Goal: Check status

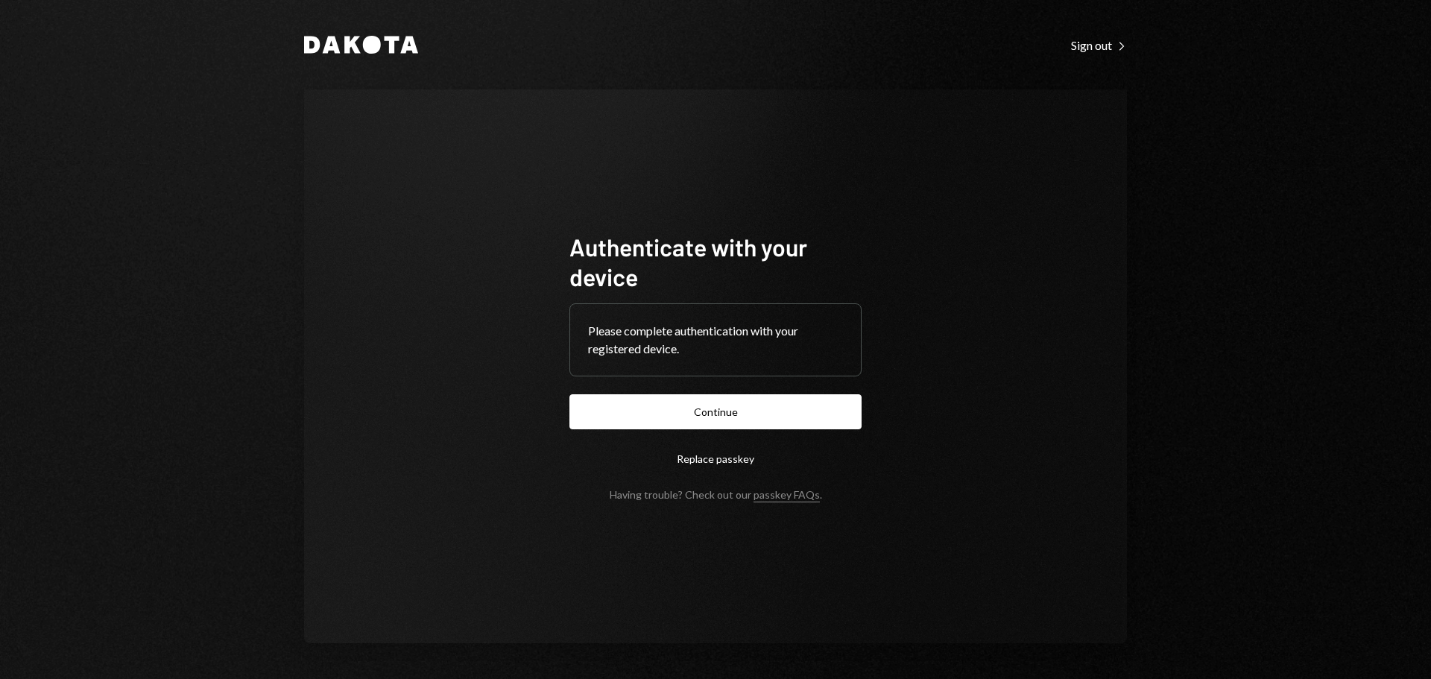
drag, startPoint x: 680, startPoint y: 413, endPoint x: 979, endPoint y: 344, distance: 306.7
click at [680, 414] on button "Continue" at bounding box center [716, 411] width 292 height 35
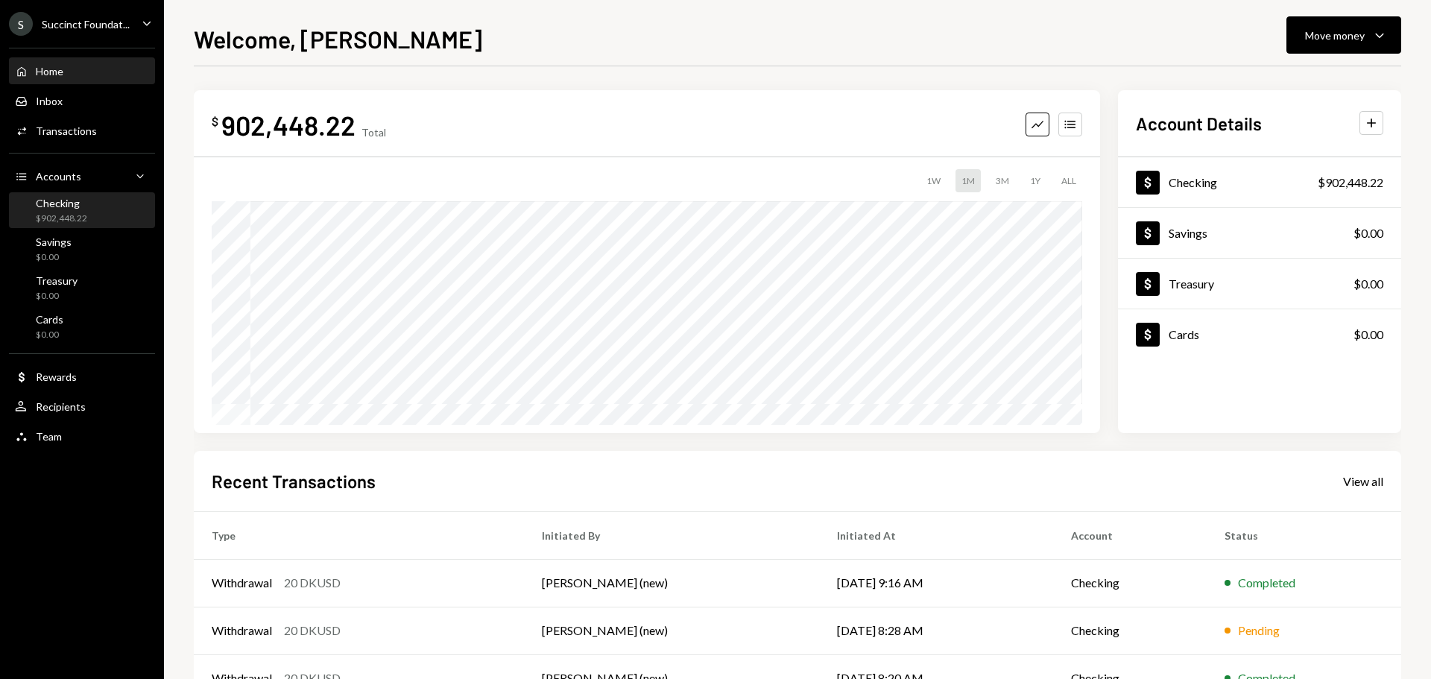
click at [48, 222] on div "$902,448.22" at bounding box center [61, 218] width 51 height 13
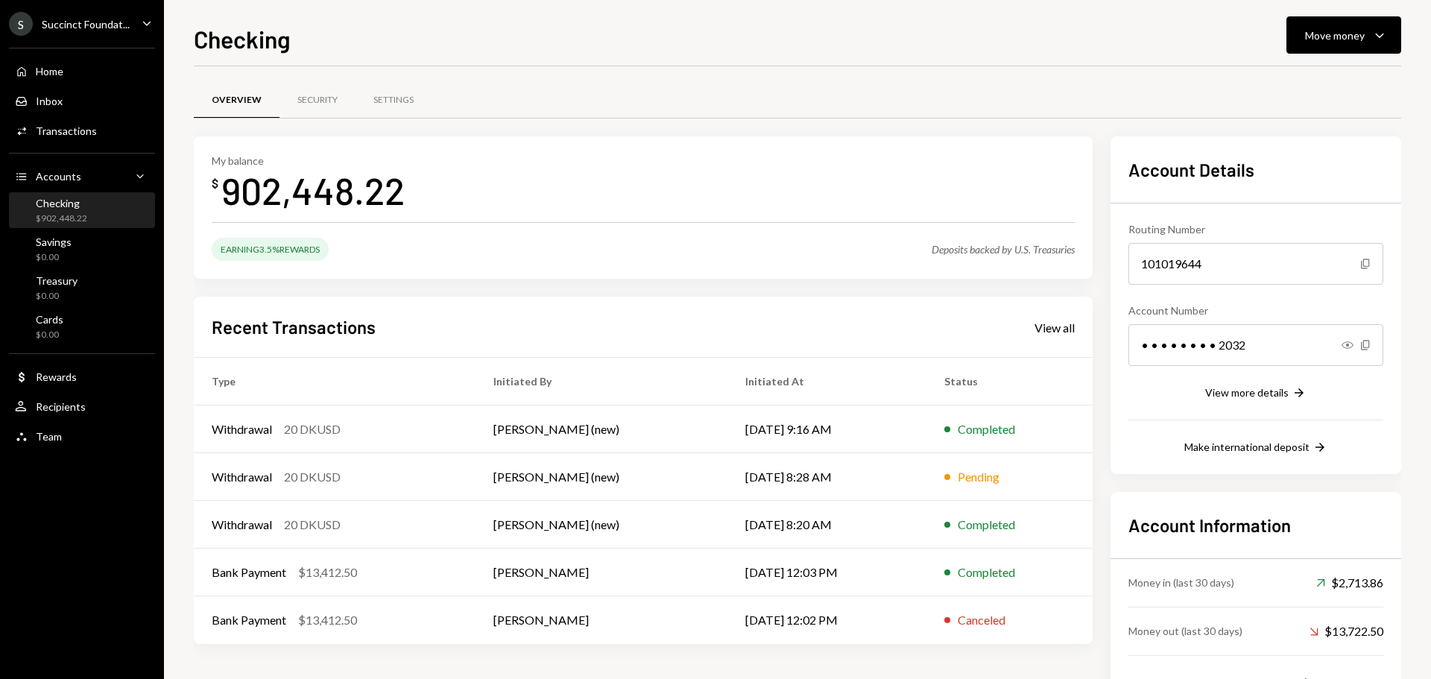
click at [94, 36] on ul "S Succinct Foundat... Caret Down Home Home Inbox Inbox Activities Transactions …" at bounding box center [82, 226] width 164 height 453
click at [97, 28] on div "Succinct Foundat..." at bounding box center [86, 24] width 88 height 13
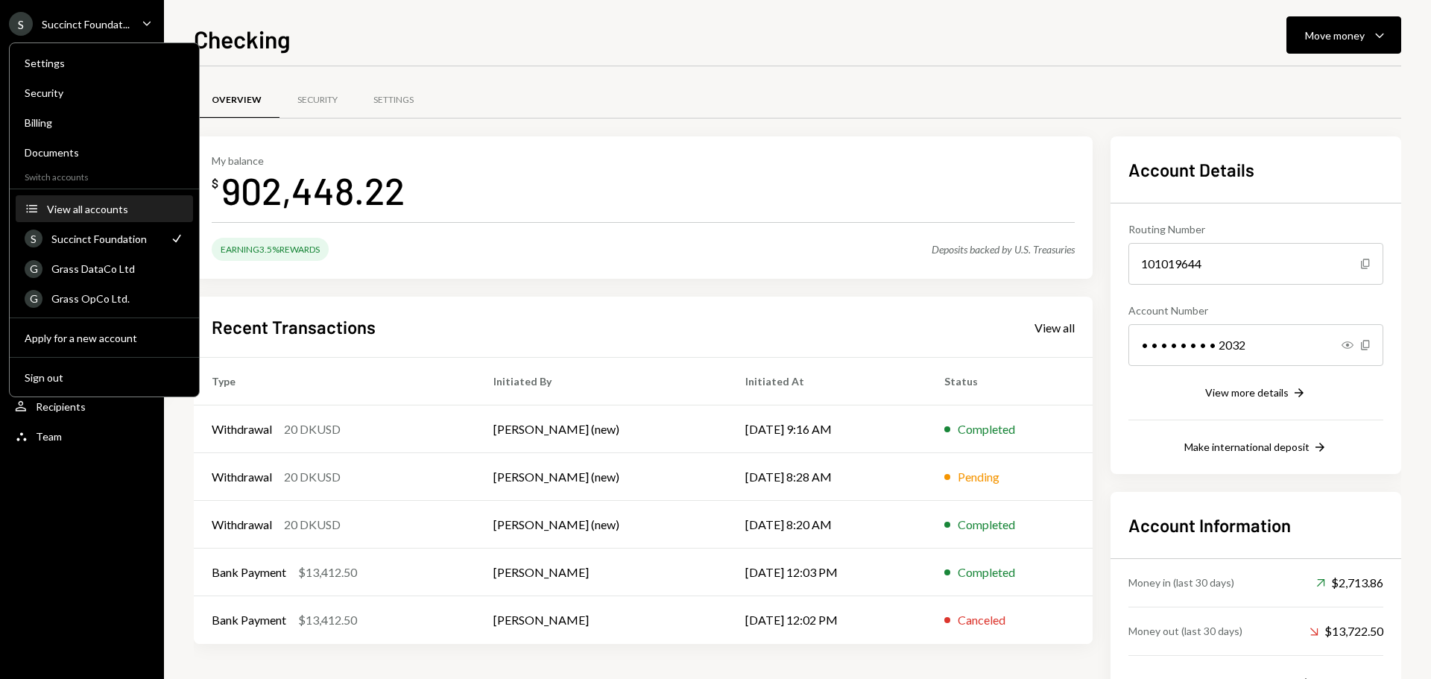
click at [109, 211] on div "View all accounts" at bounding box center [115, 209] width 137 height 13
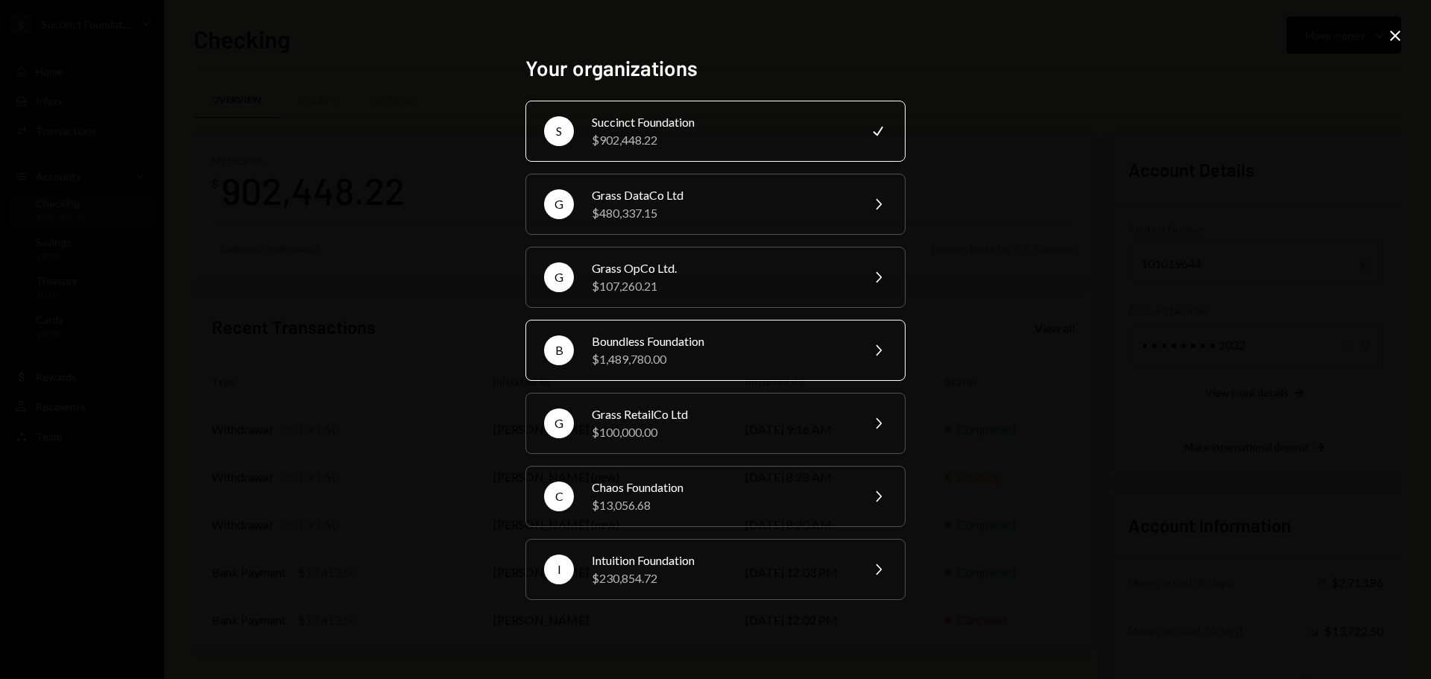
click at [683, 353] on div "$1,489,780.00" at bounding box center [721, 359] width 259 height 18
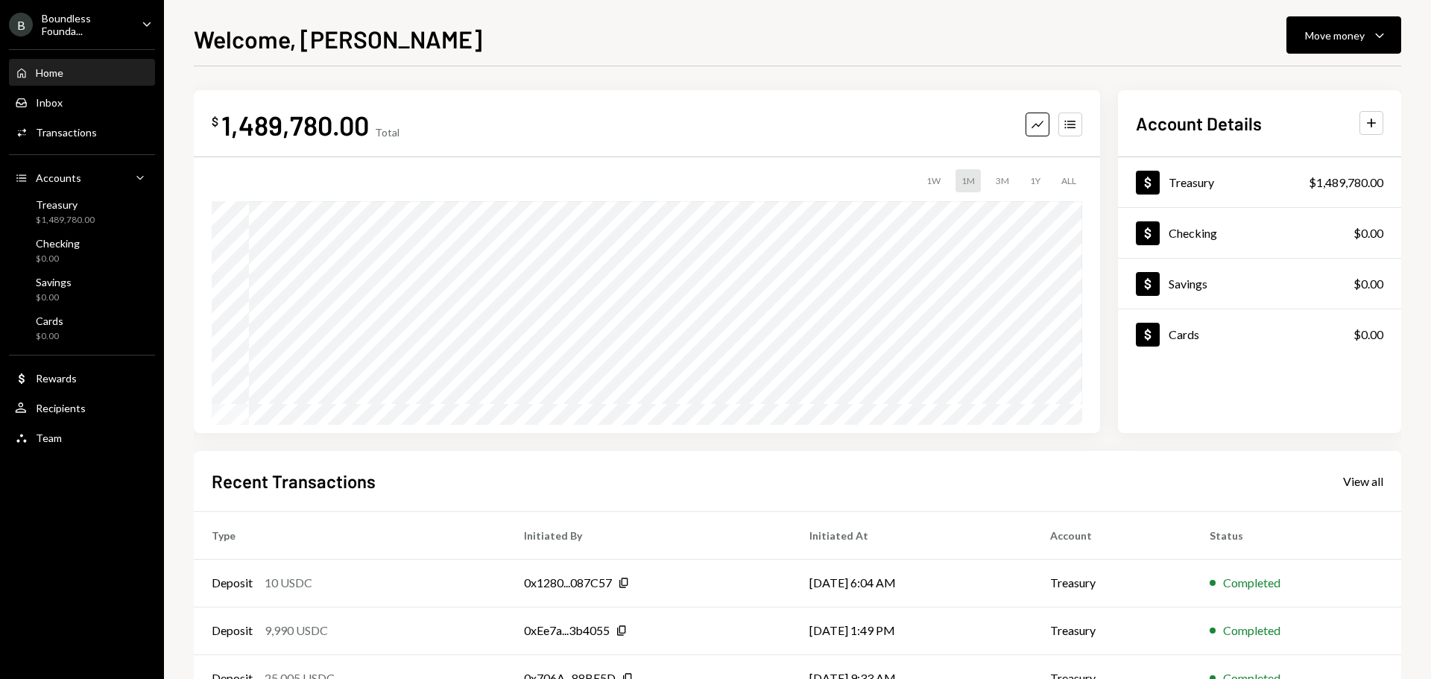
scroll to position [148, 0]
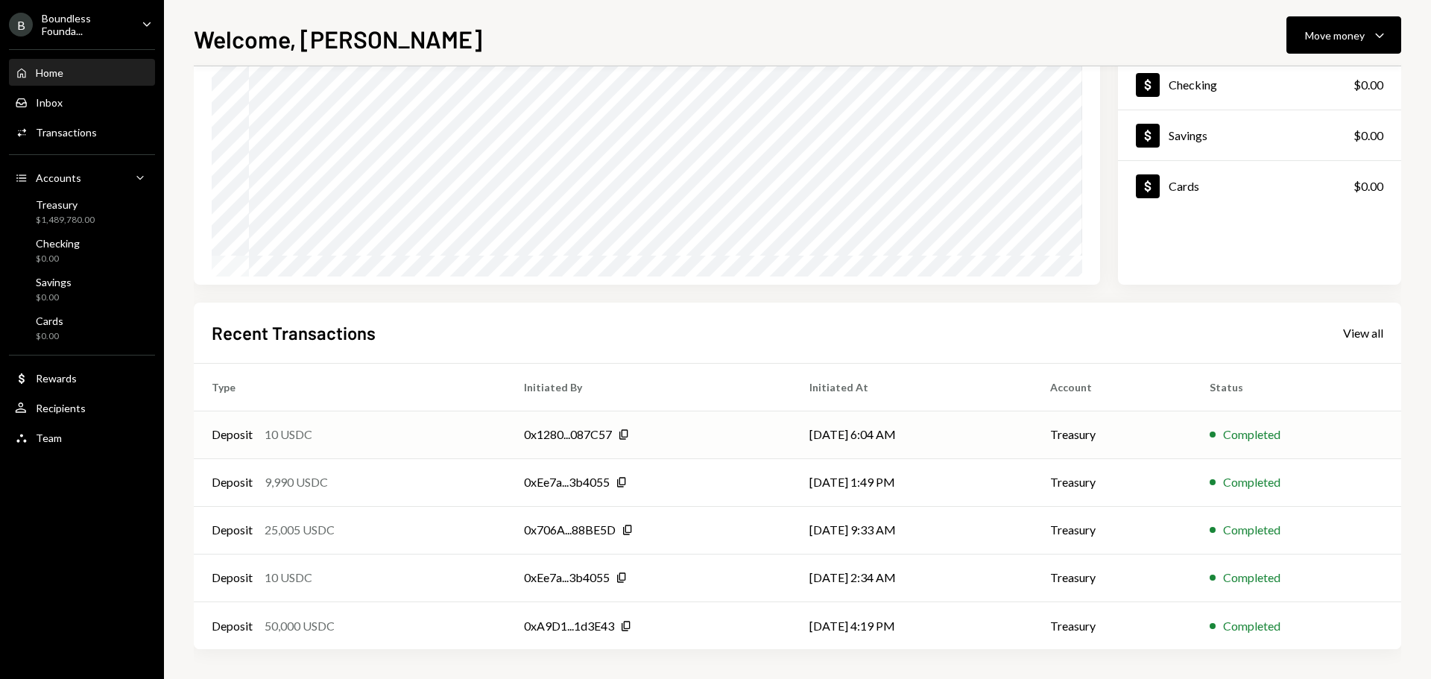
click at [448, 438] on div "Deposit 10 USDC" at bounding box center [350, 435] width 277 height 18
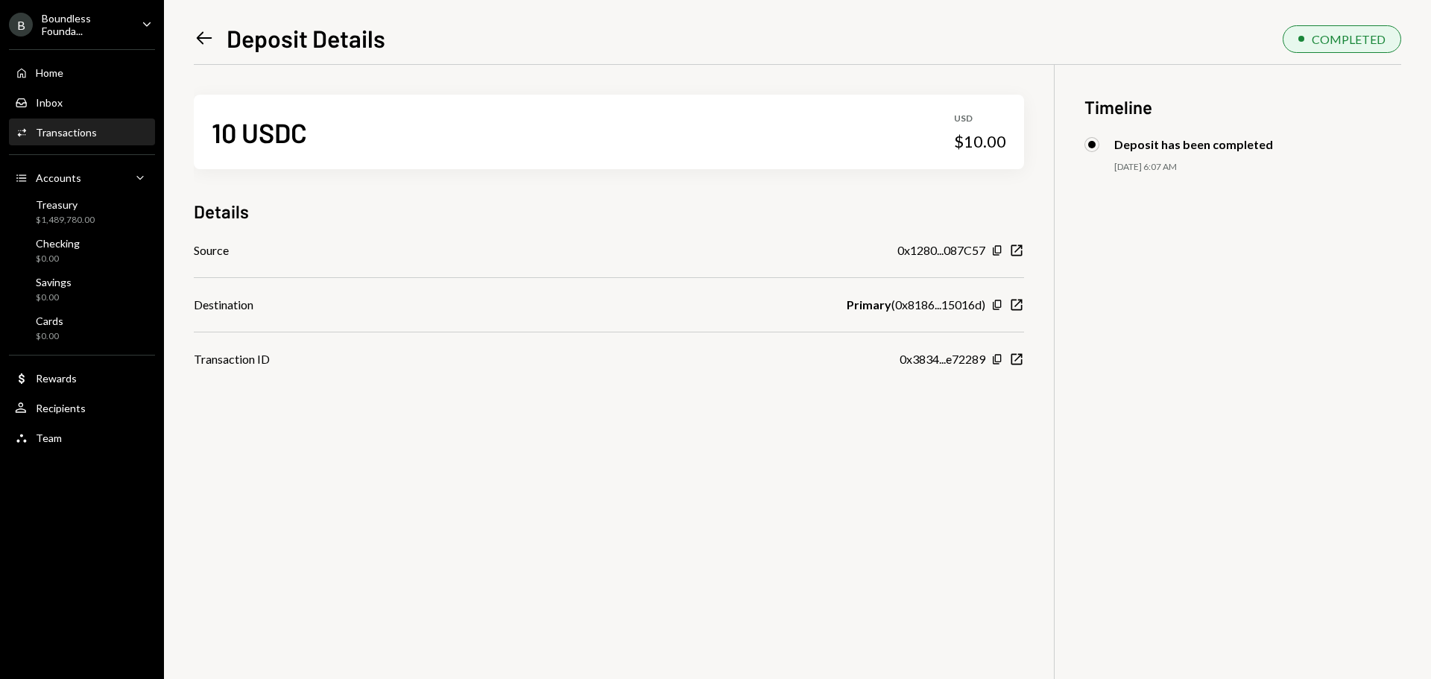
click at [201, 38] on icon "Left Arrow" at bounding box center [204, 38] width 21 height 21
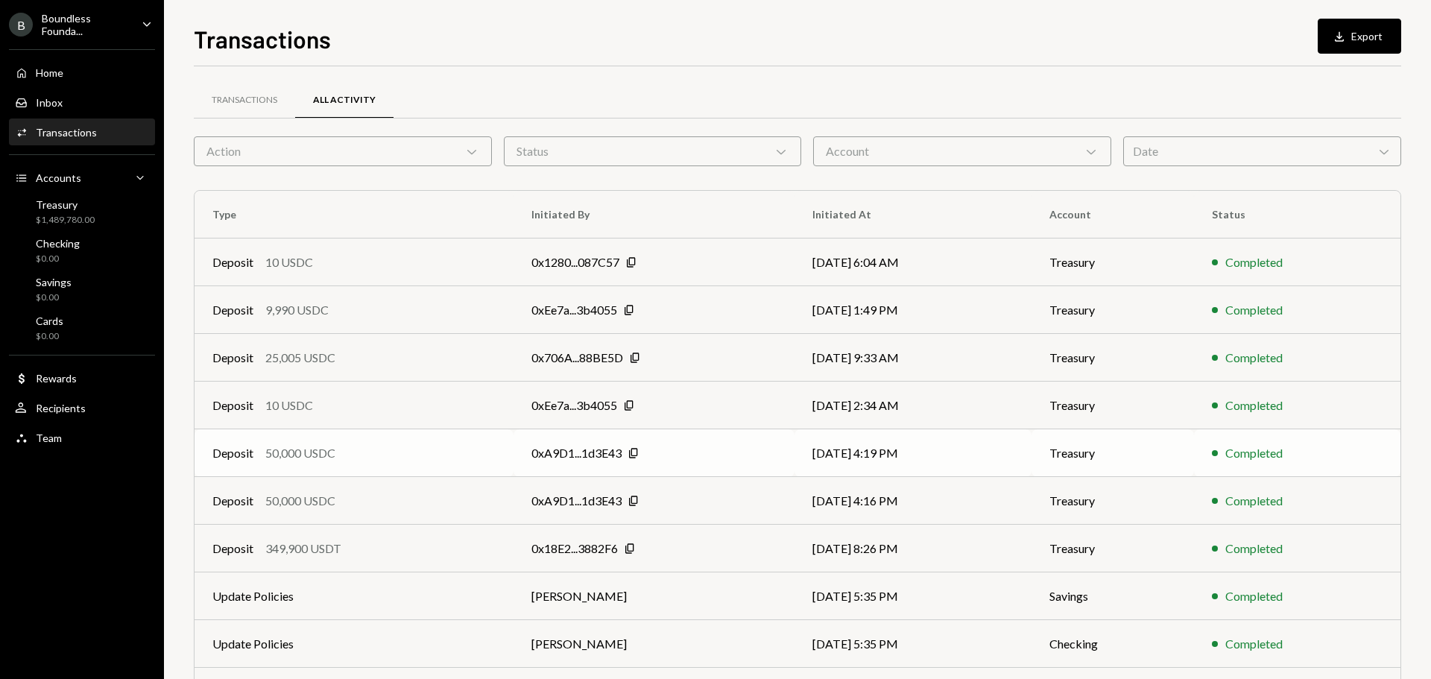
scroll to position [75, 0]
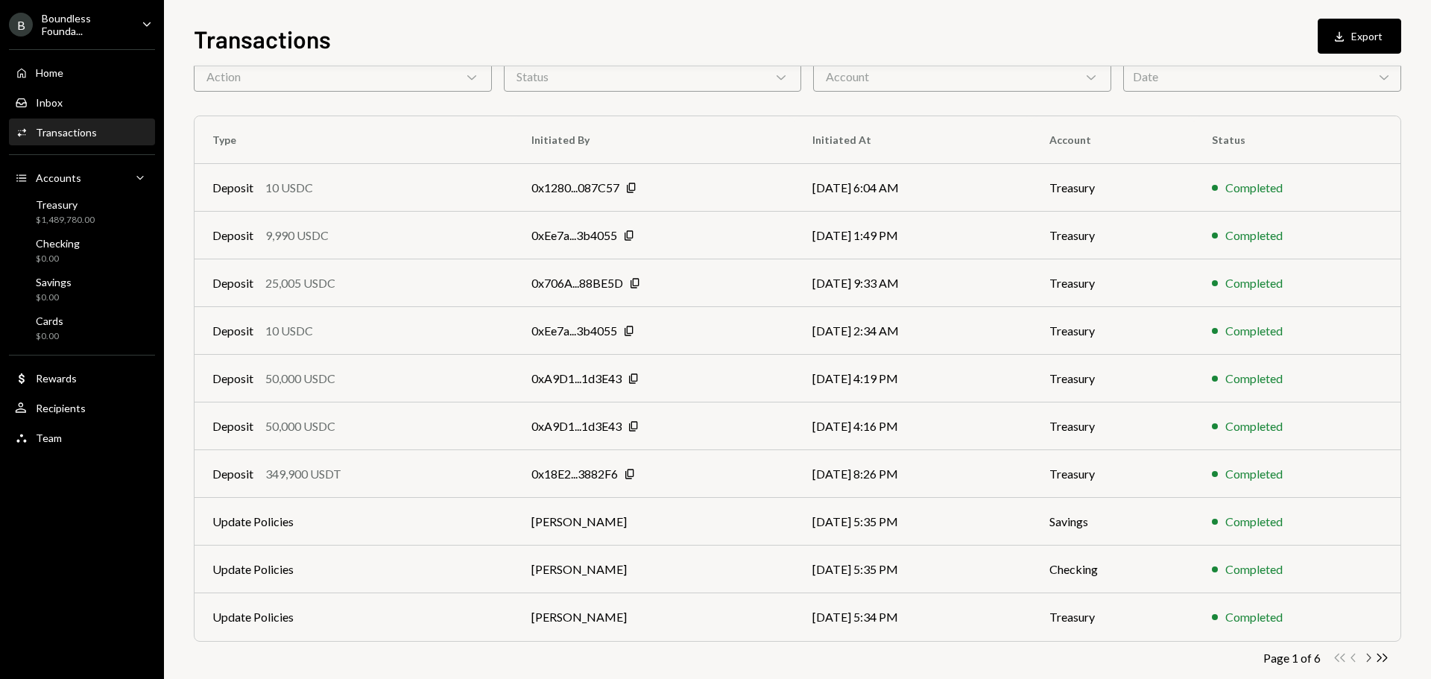
click at [1364, 658] on icon "Chevron Right" at bounding box center [1368, 658] width 14 height 14
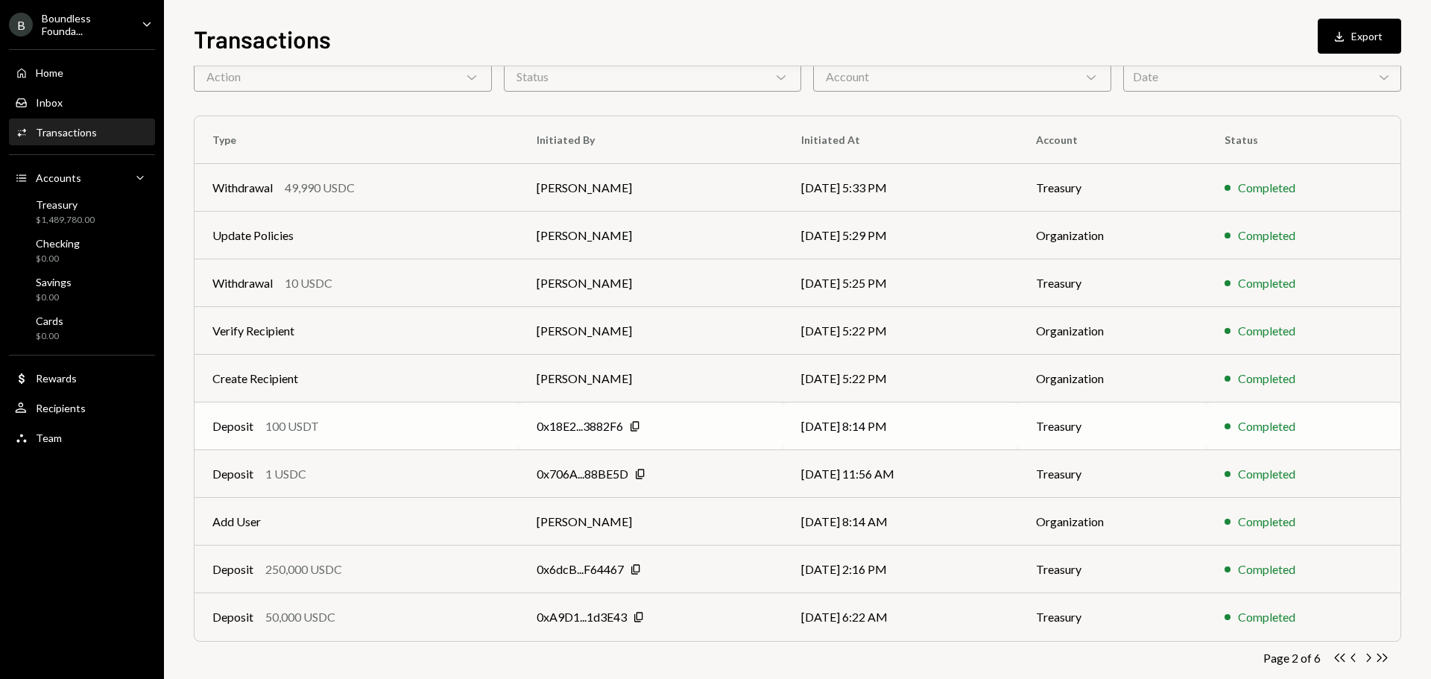
scroll to position [99, 0]
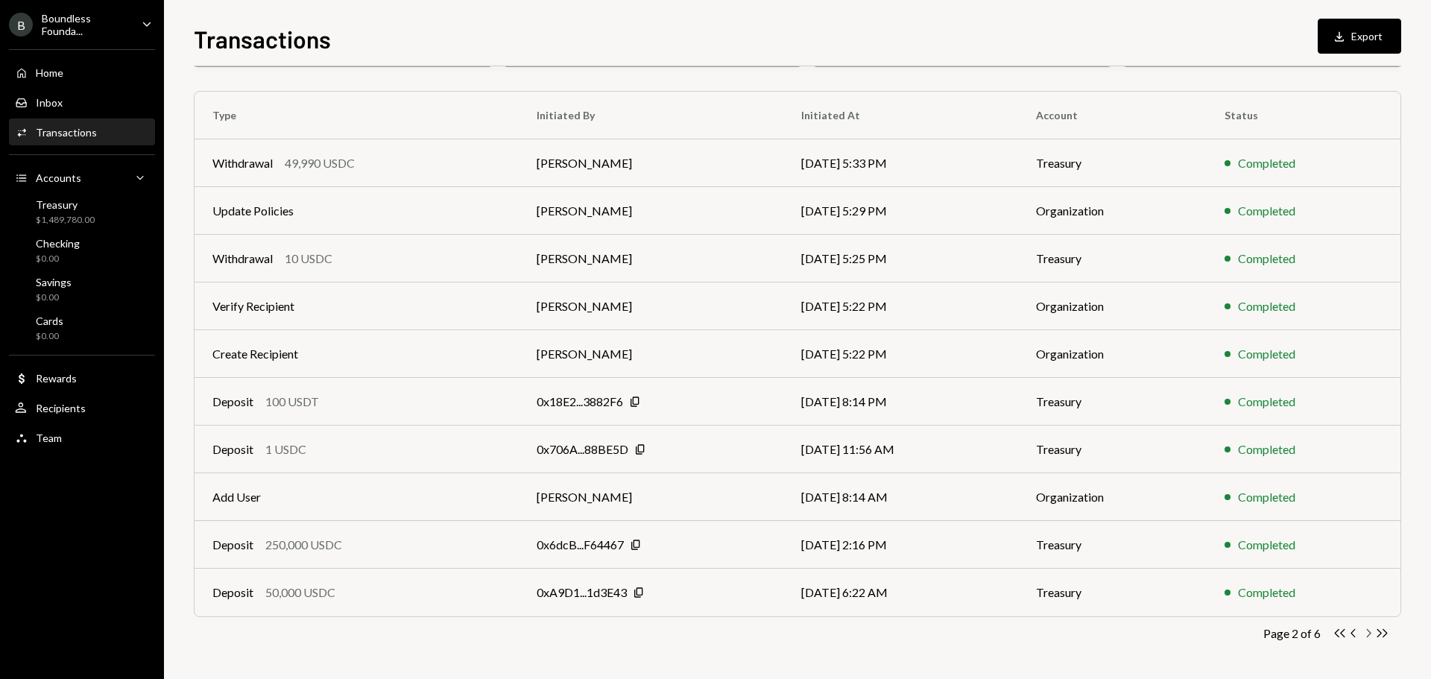
click at [1366, 634] on icon "Chevron Right" at bounding box center [1368, 633] width 14 height 14
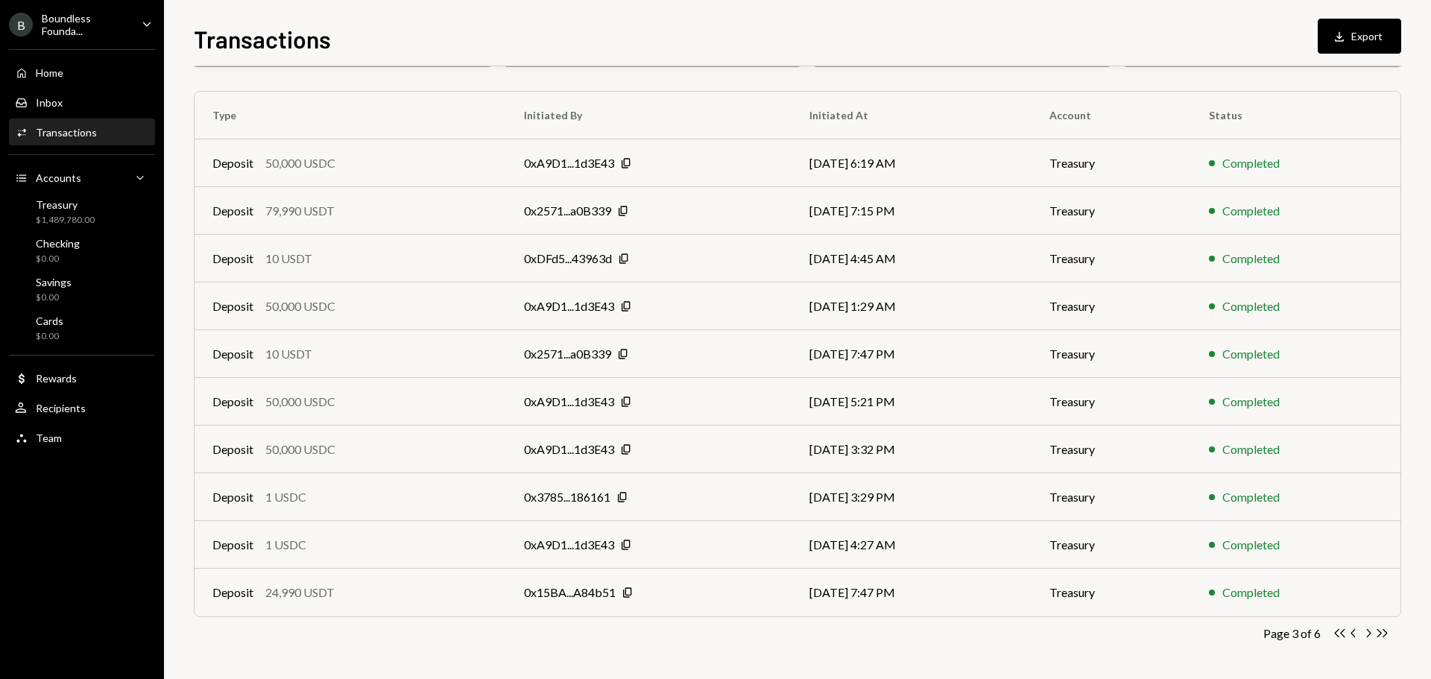
click at [1339, 635] on icon "Double Arrow Left" at bounding box center [1340, 633] width 14 height 14
click at [569, 209] on div "0xEe7a...3b4055" at bounding box center [575, 211] width 86 height 18
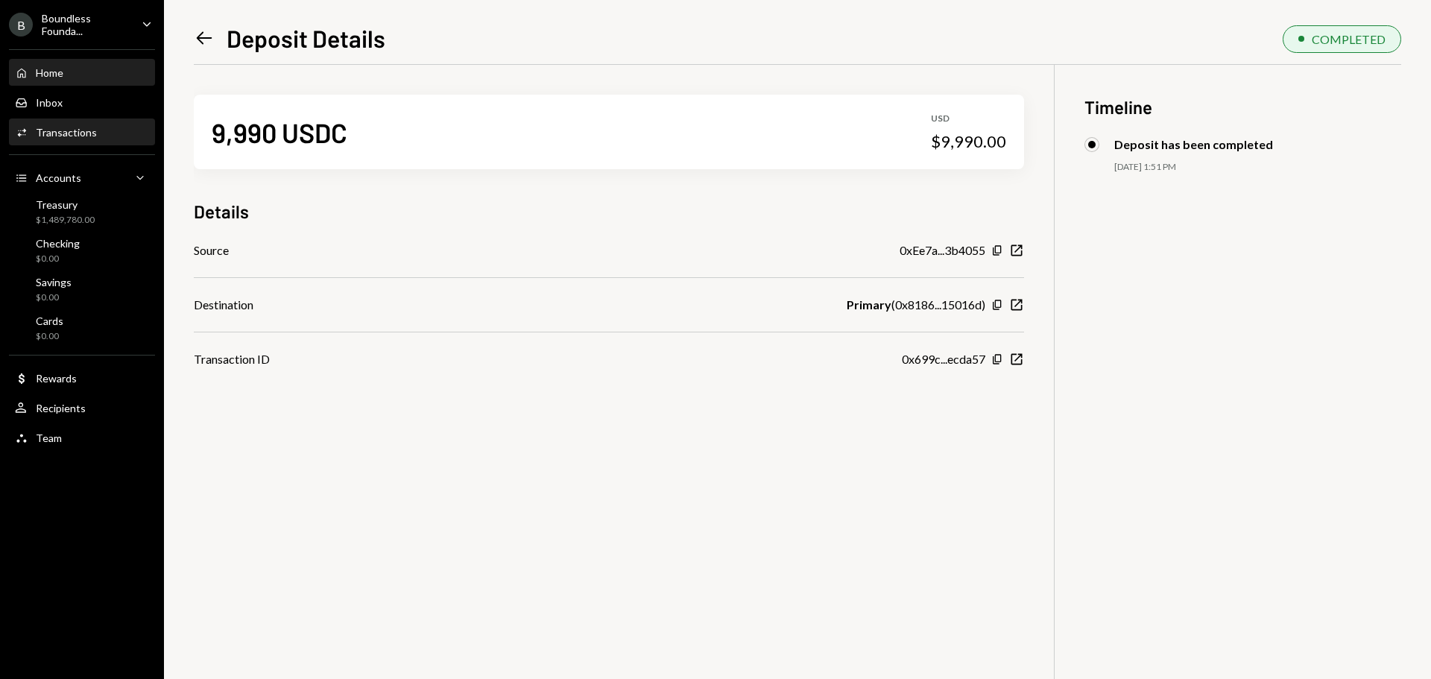
click at [51, 76] on div "Home" at bounding box center [50, 72] width 28 height 13
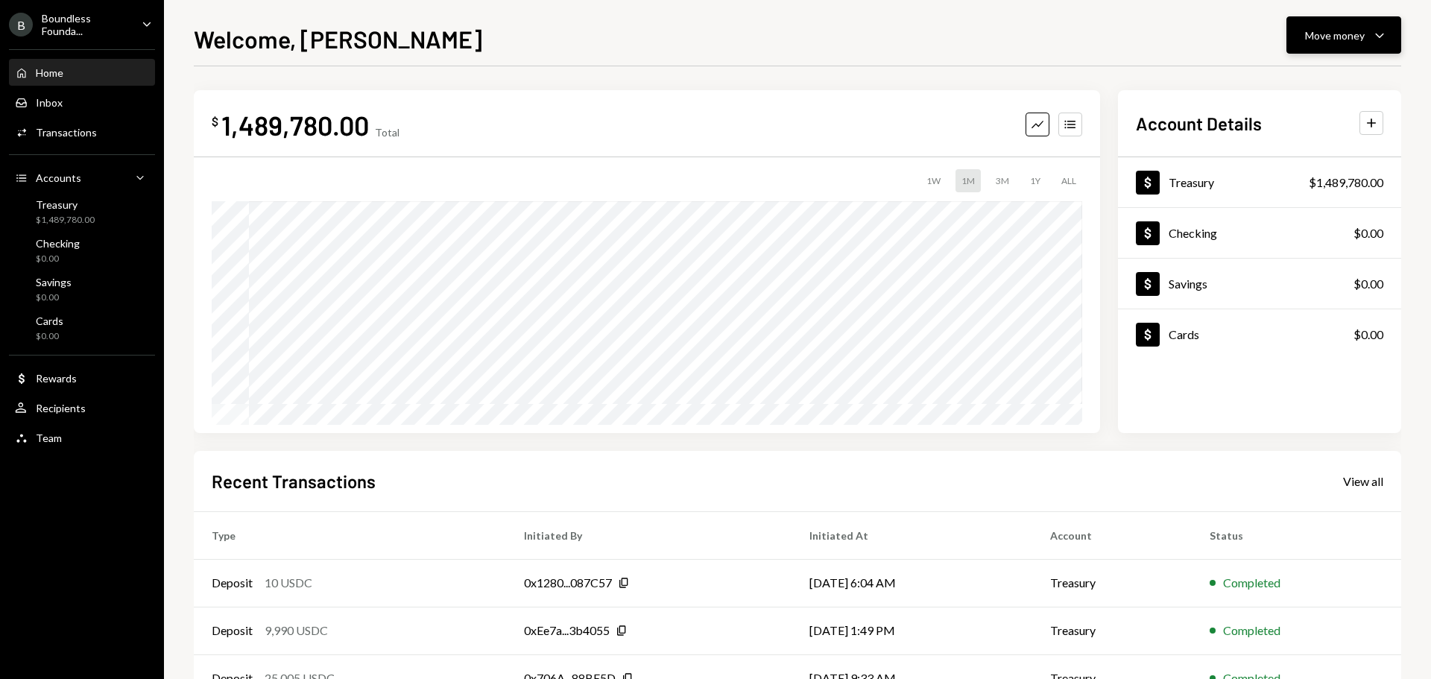
click at [1305, 42] on button "Move money Caret Down" at bounding box center [1344, 34] width 115 height 37
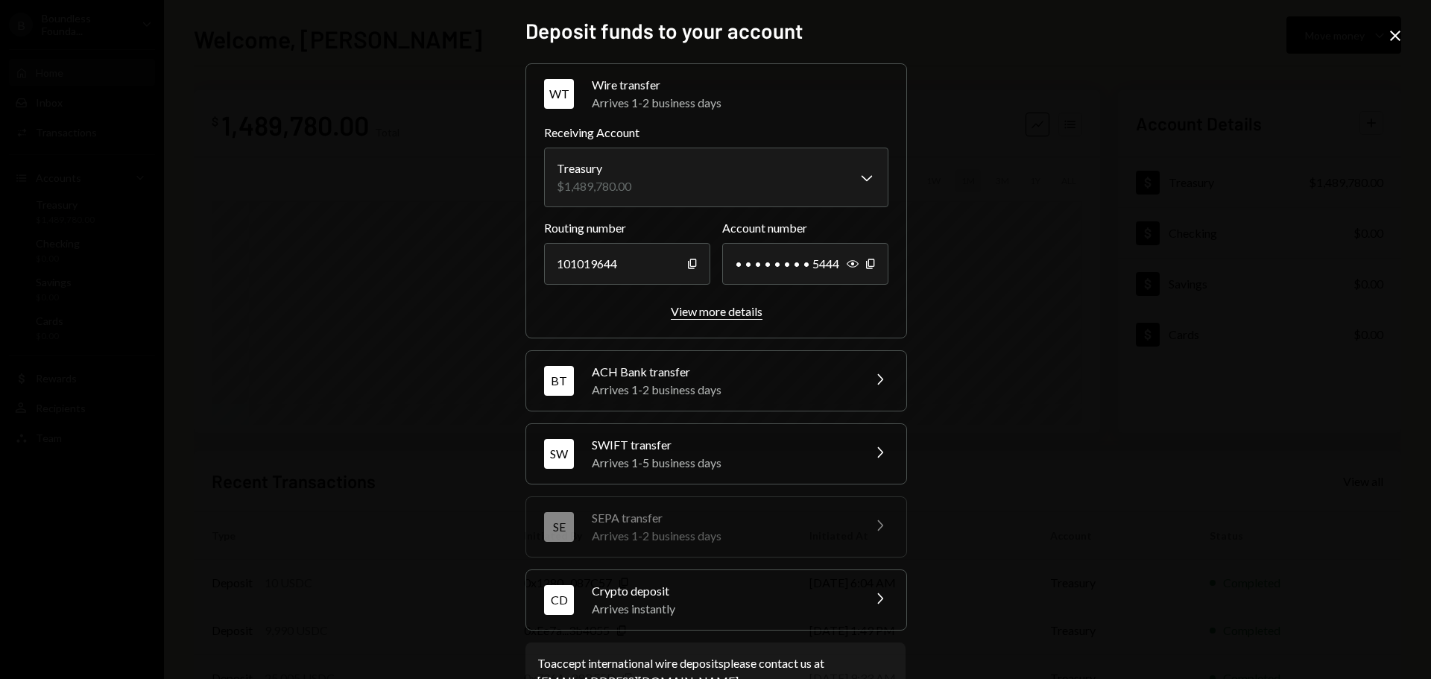
click at [729, 308] on div "View more details" at bounding box center [717, 311] width 92 height 14
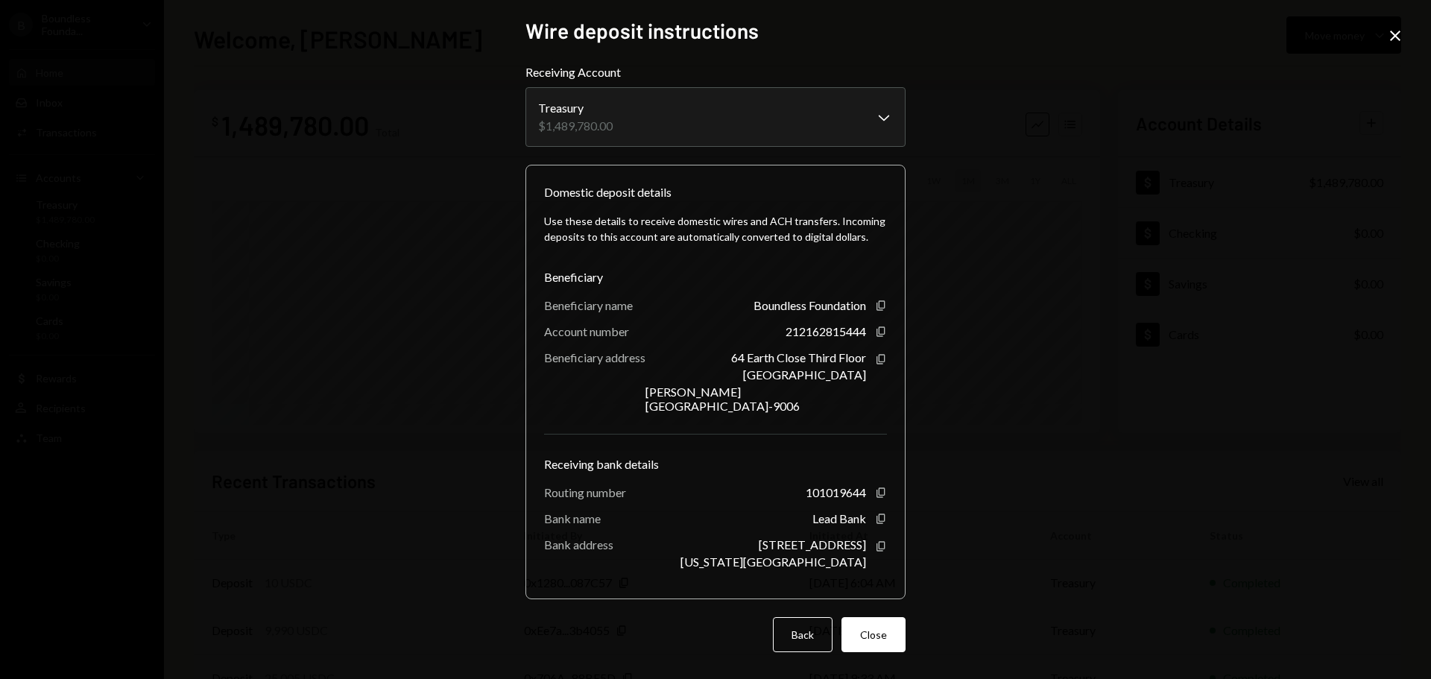
drag, startPoint x: 885, startPoint y: 612, endPoint x: 875, endPoint y: 603, distance: 13.2
click at [885, 617] on button "Close" at bounding box center [874, 634] width 64 height 35
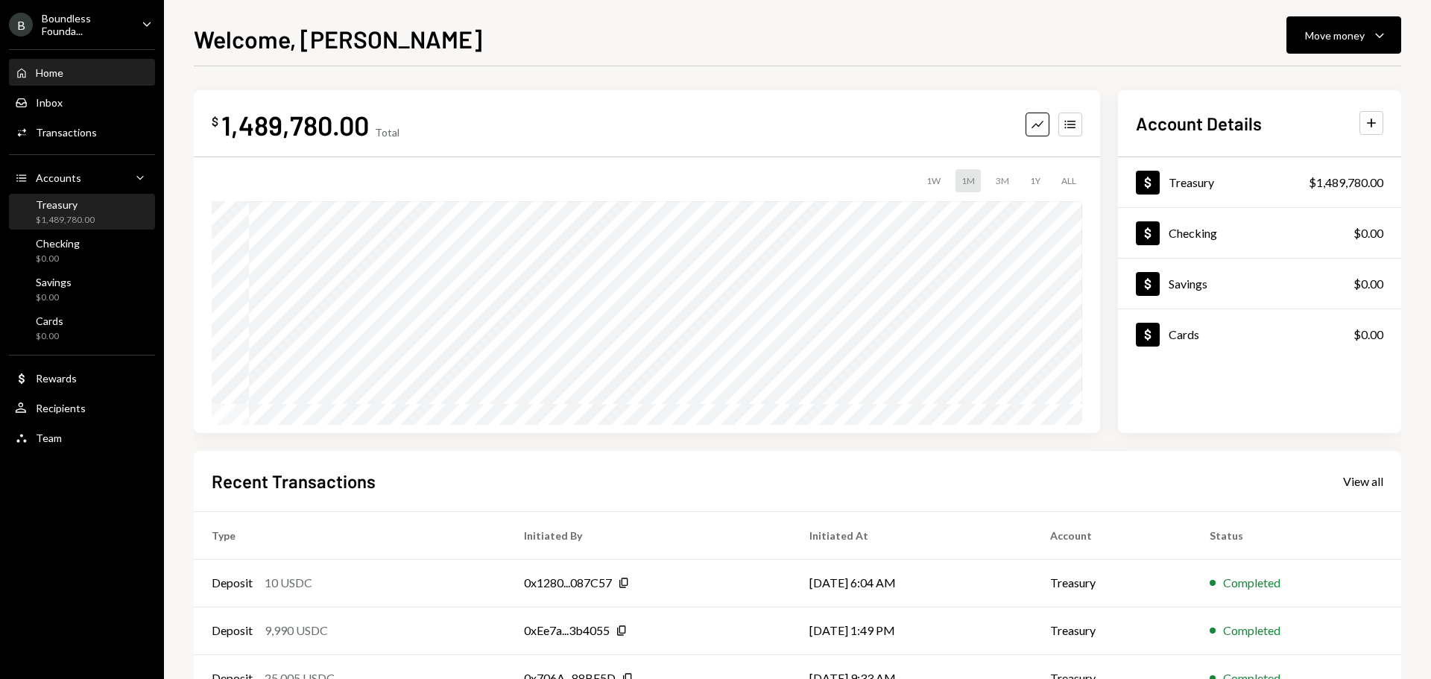
click at [54, 204] on div "Treasury" at bounding box center [65, 204] width 59 height 13
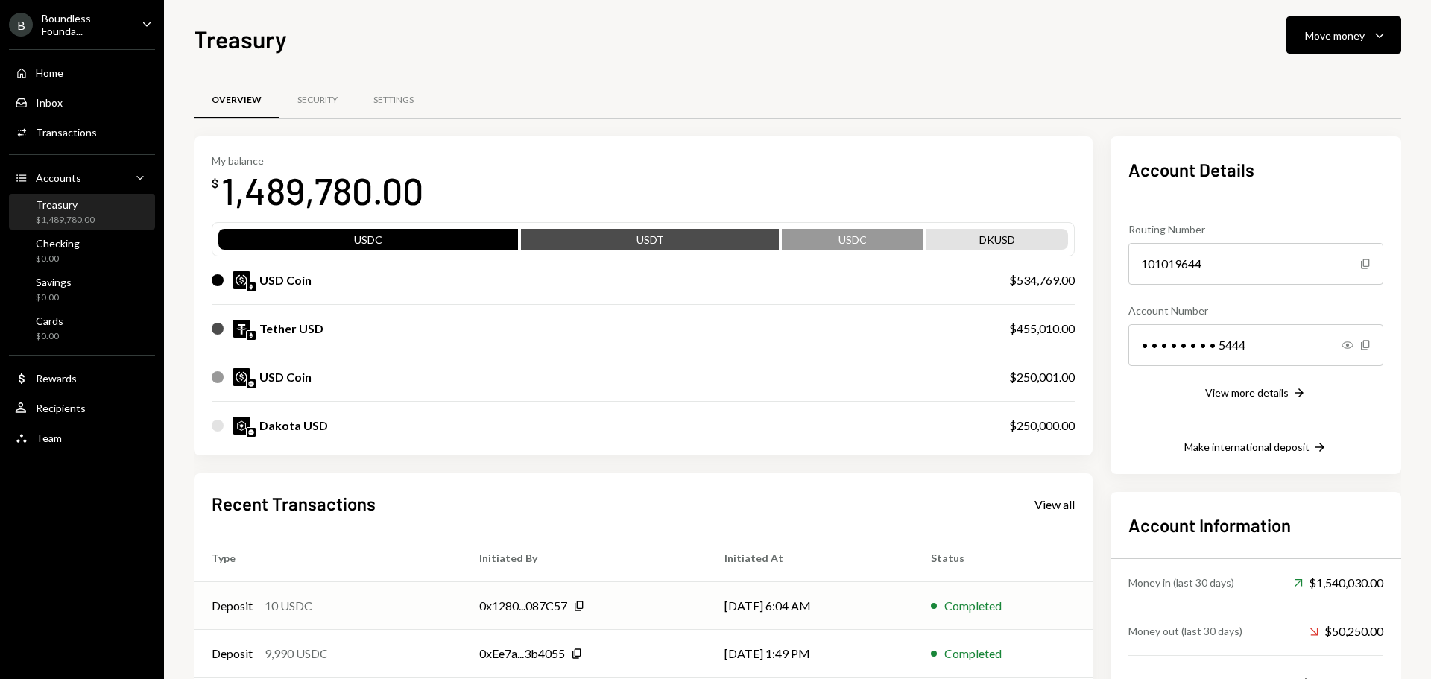
scroll to position [171, 0]
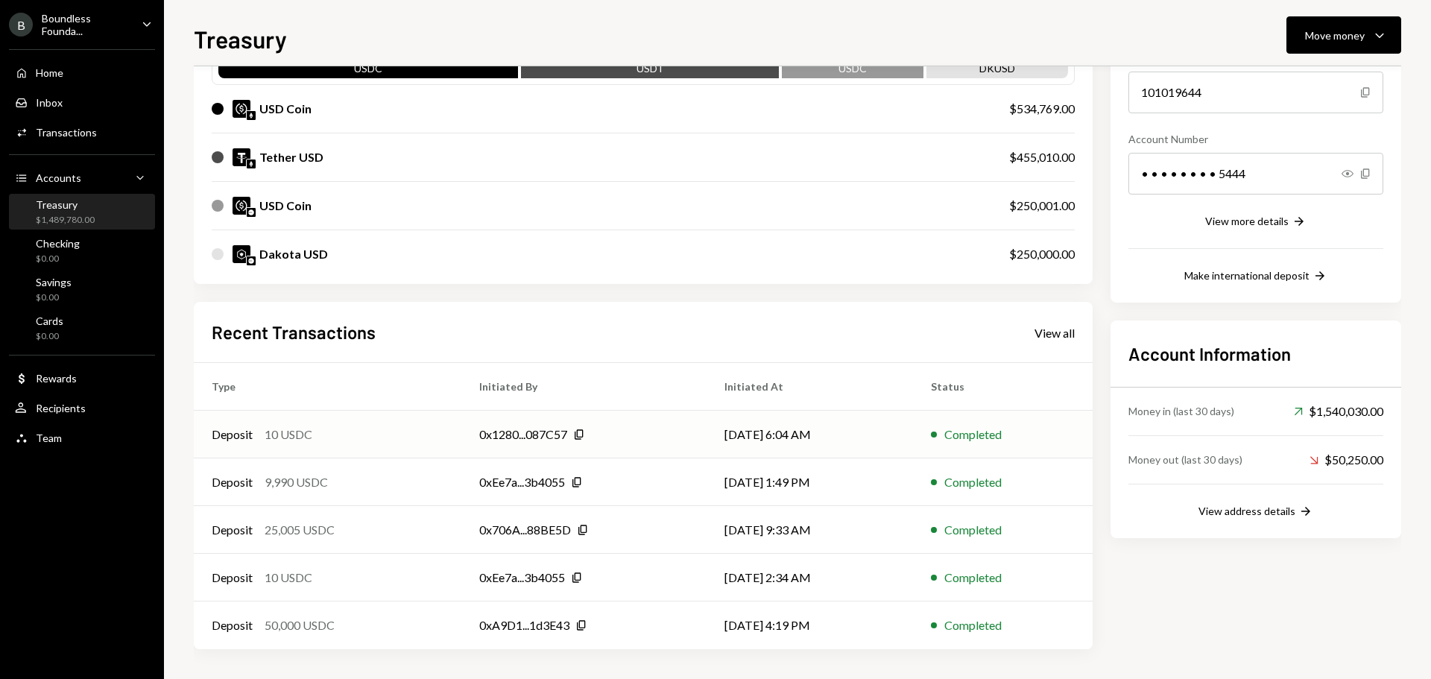
click at [435, 434] on div "Deposit 10 USDC" at bounding box center [328, 435] width 232 height 18
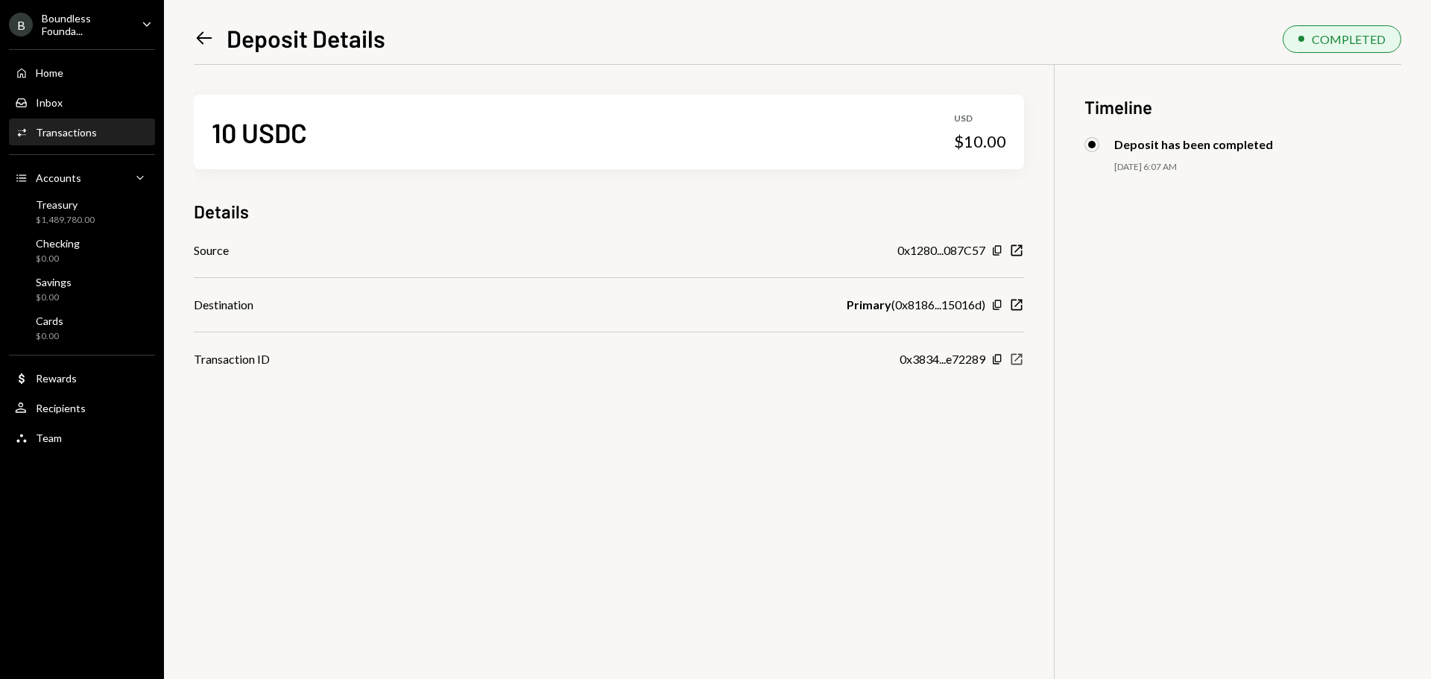
click at [1018, 361] on icon "New Window" at bounding box center [1016, 359] width 15 height 15
